Goal: Find specific page/section: Find specific page/section

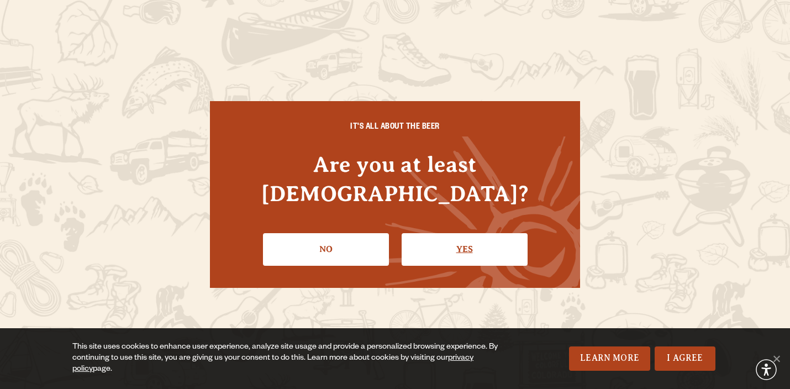
click at [469, 235] on link "Yes" at bounding box center [465, 249] width 126 height 32
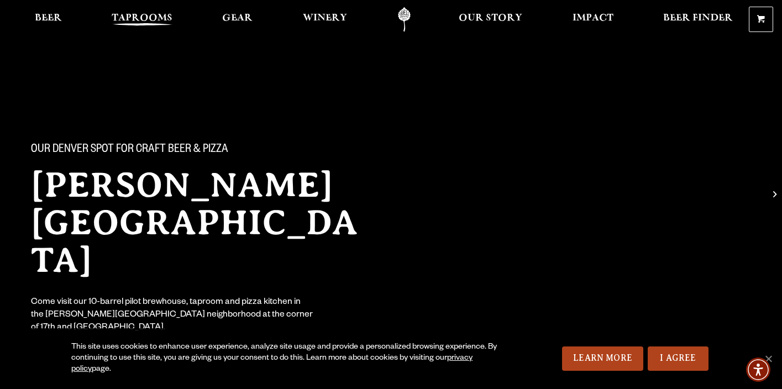
click at [139, 23] on span "Taprooms" at bounding box center [142, 18] width 61 height 9
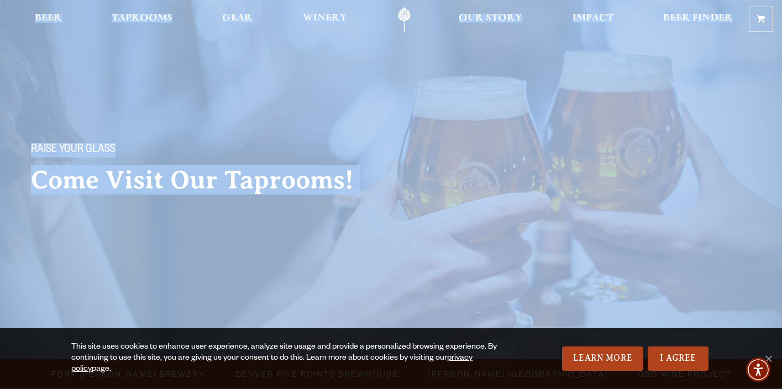
drag, startPoint x: 781, startPoint y: 25, endPoint x: 787, endPoint y: 48, distance: 22.8
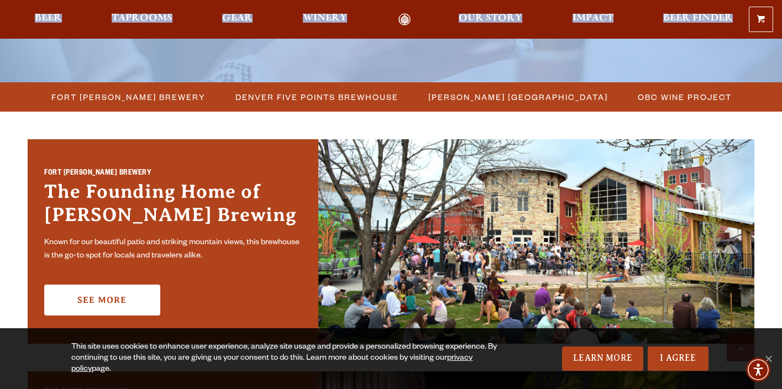
scroll to position [277, 0]
click at [519, 97] on span "[PERSON_NAME] [GEOGRAPHIC_DATA]" at bounding box center [518, 97] width 180 height 16
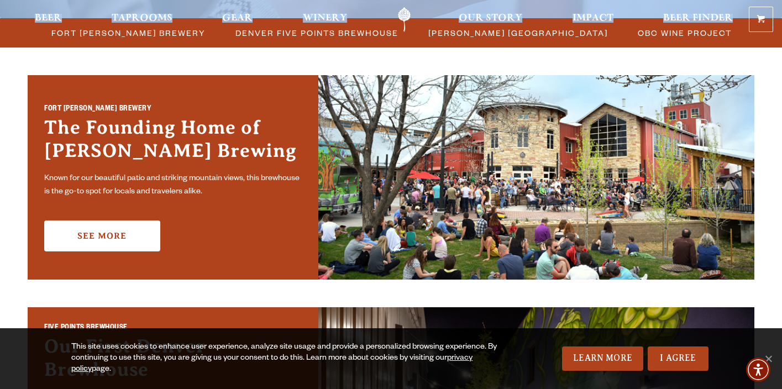
scroll to position [0, 0]
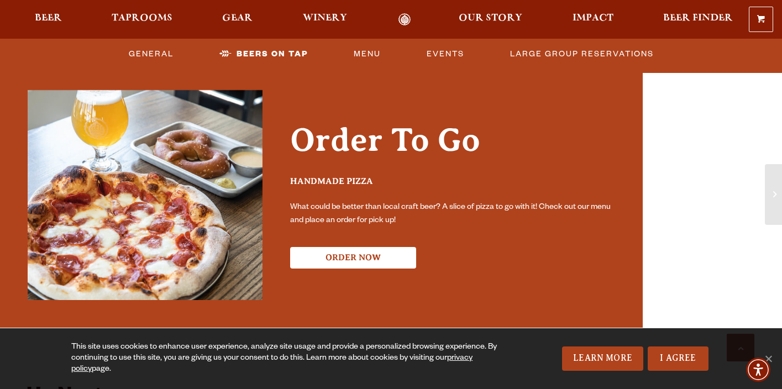
scroll to position [2238, 0]
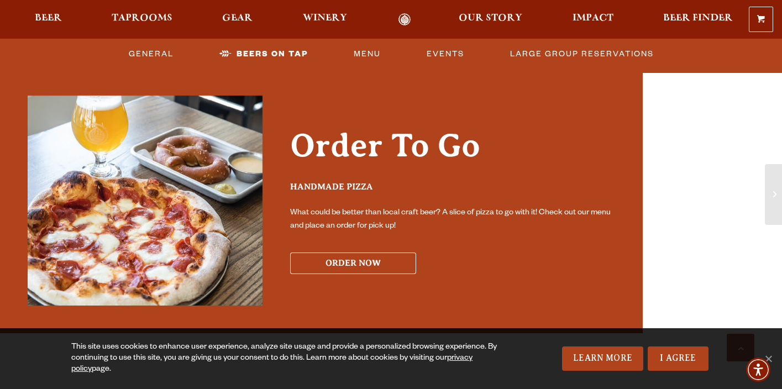
click at [385, 253] on button "ORDER NOW" at bounding box center [353, 264] width 126 height 22
